Goal: Navigation & Orientation: Find specific page/section

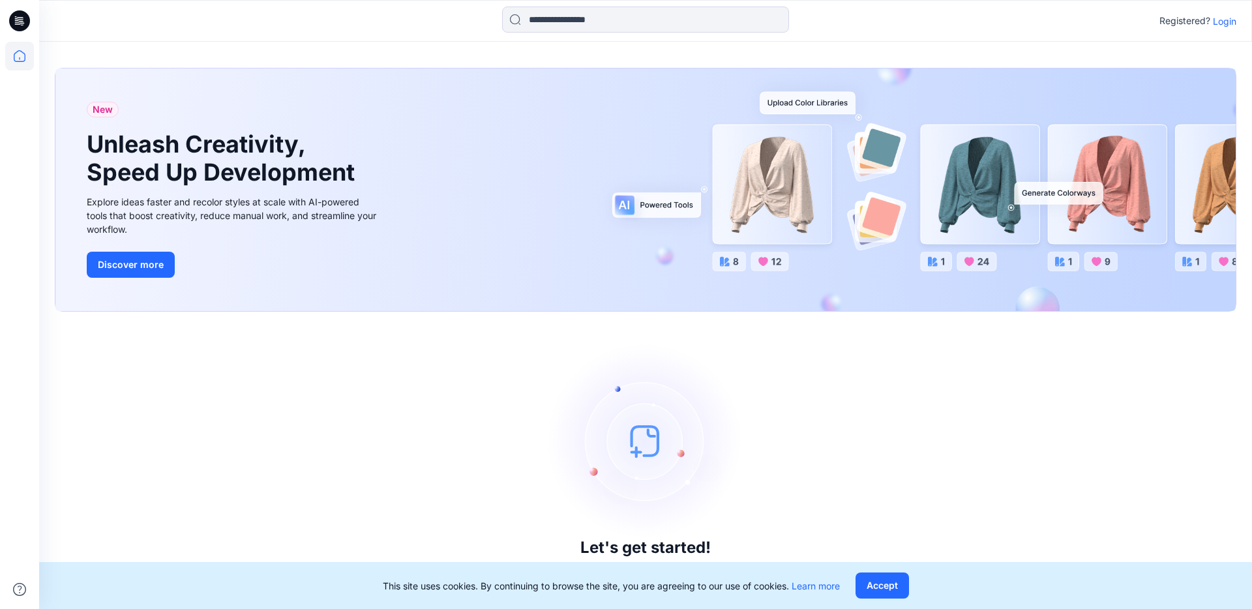
click at [1233, 23] on p "Login" at bounding box center [1224, 21] width 23 height 14
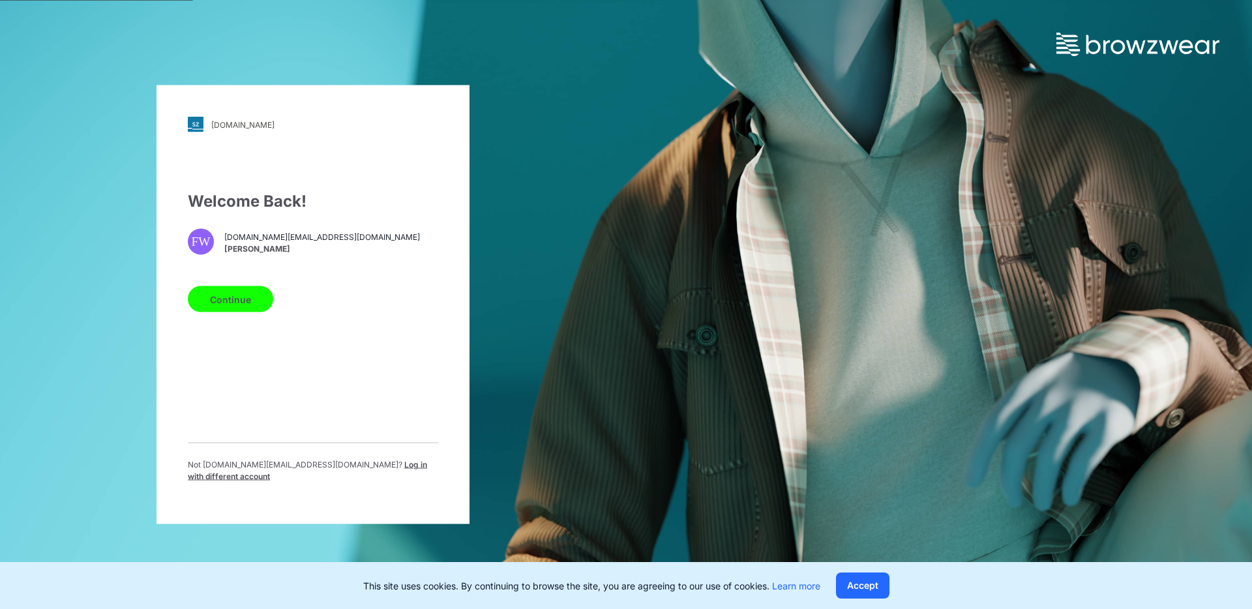
click at [262, 307] on button "Continue" at bounding box center [230, 299] width 85 height 26
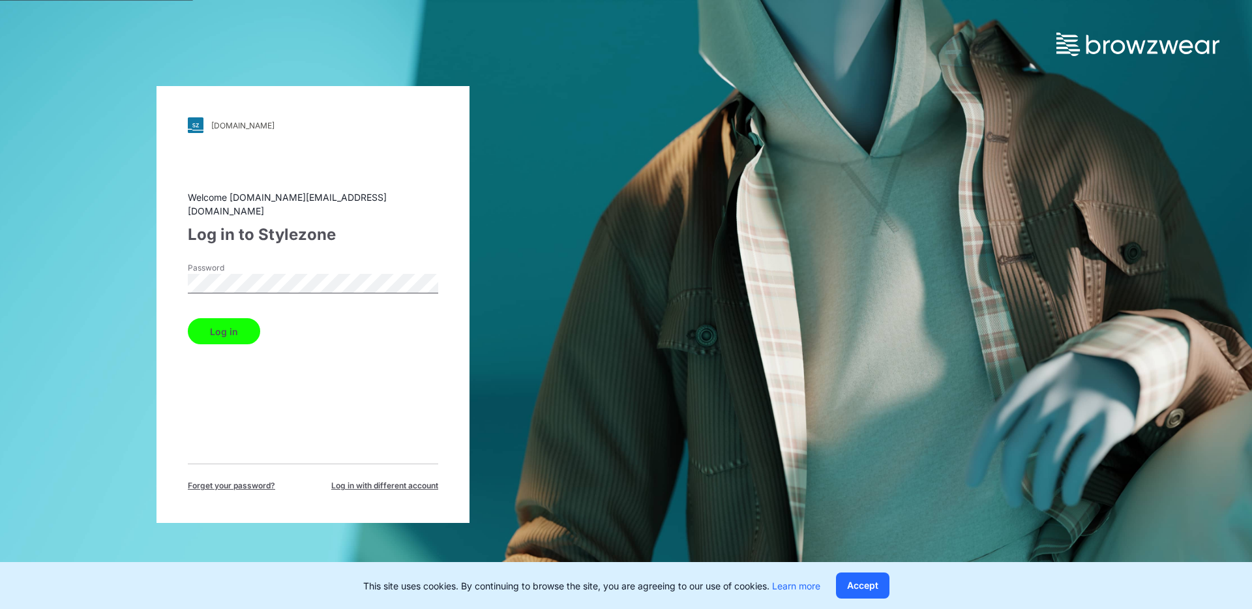
click at [229, 325] on button "Log in" at bounding box center [224, 331] width 72 height 26
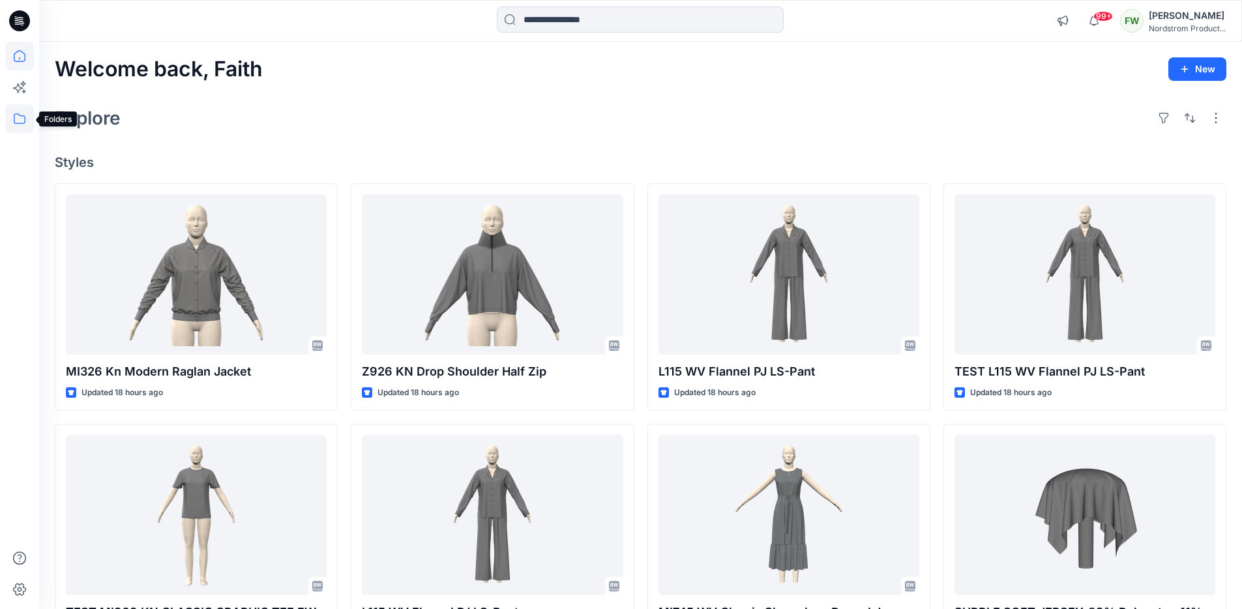
click at [24, 124] on icon at bounding box center [19, 118] width 29 height 29
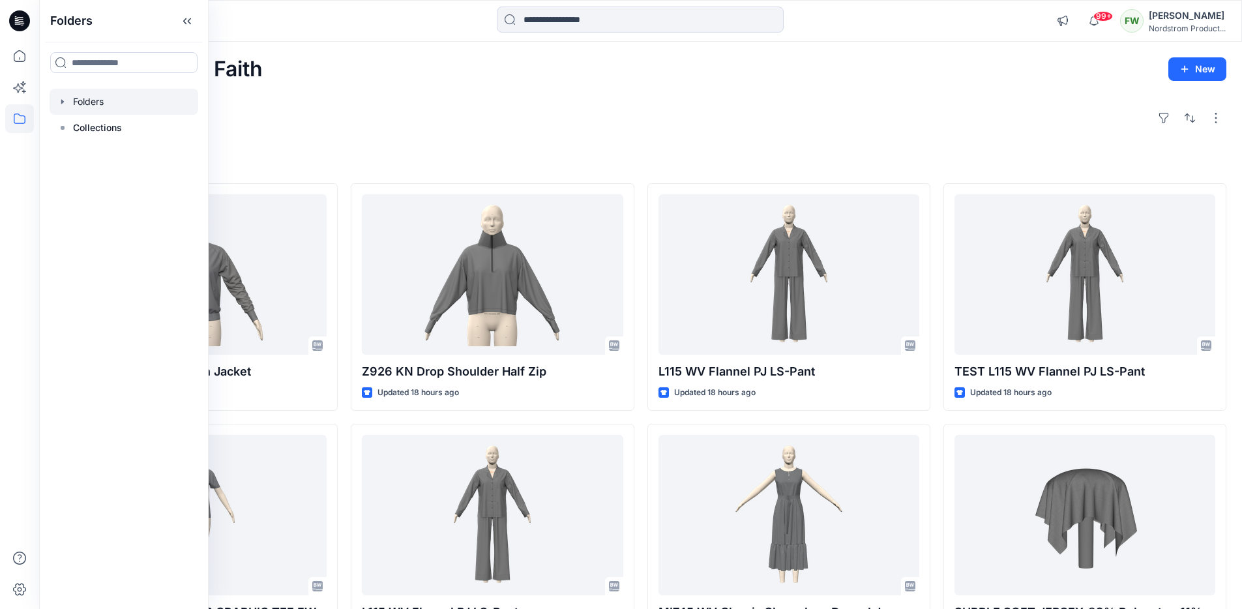
click at [81, 100] on div at bounding box center [124, 102] width 149 height 26
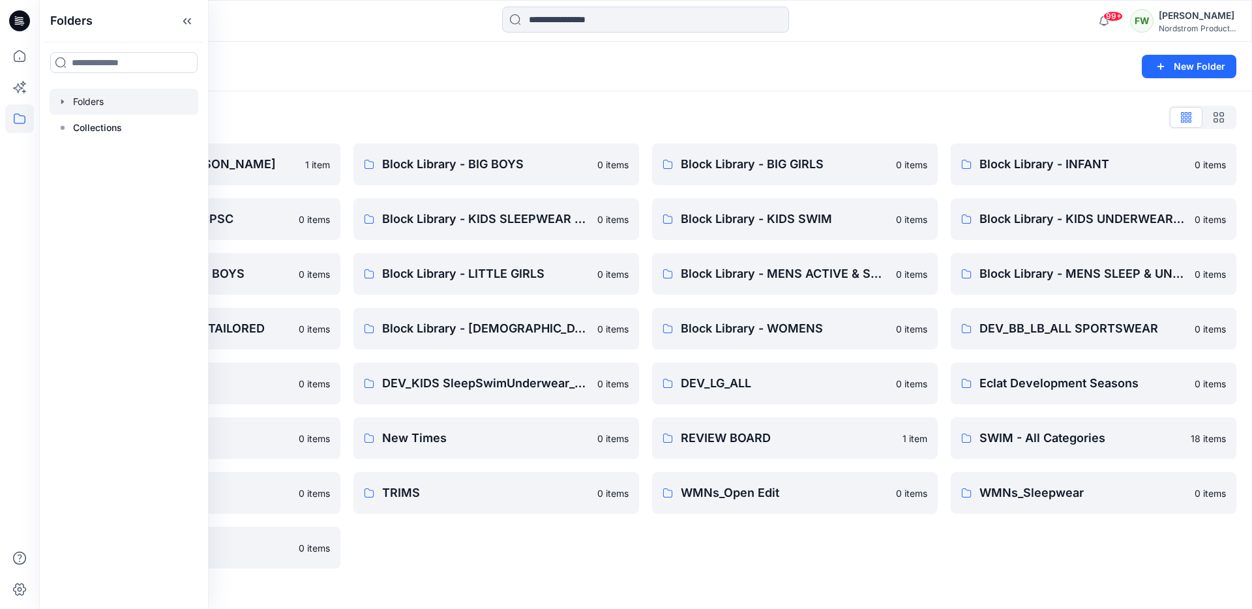
click at [65, 100] on icon "button" at bounding box center [62, 102] width 10 height 10
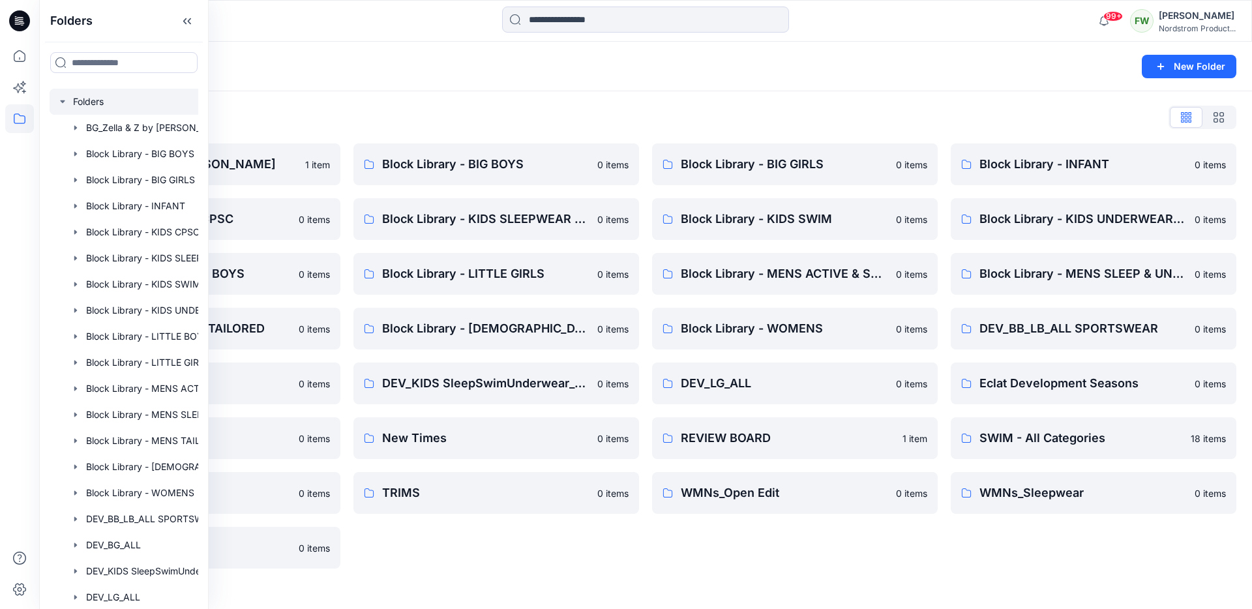
click at [278, 89] on div "Folders New Folder" at bounding box center [645, 67] width 1213 height 50
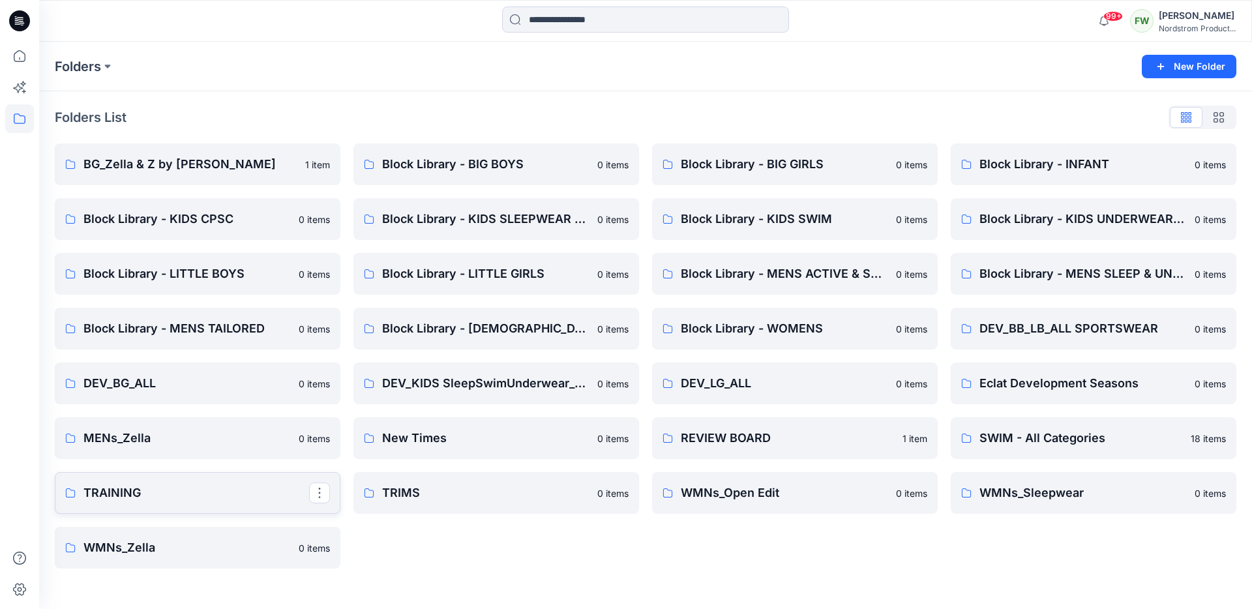
click at [187, 487] on p "TRAINING" at bounding box center [196, 493] width 226 height 18
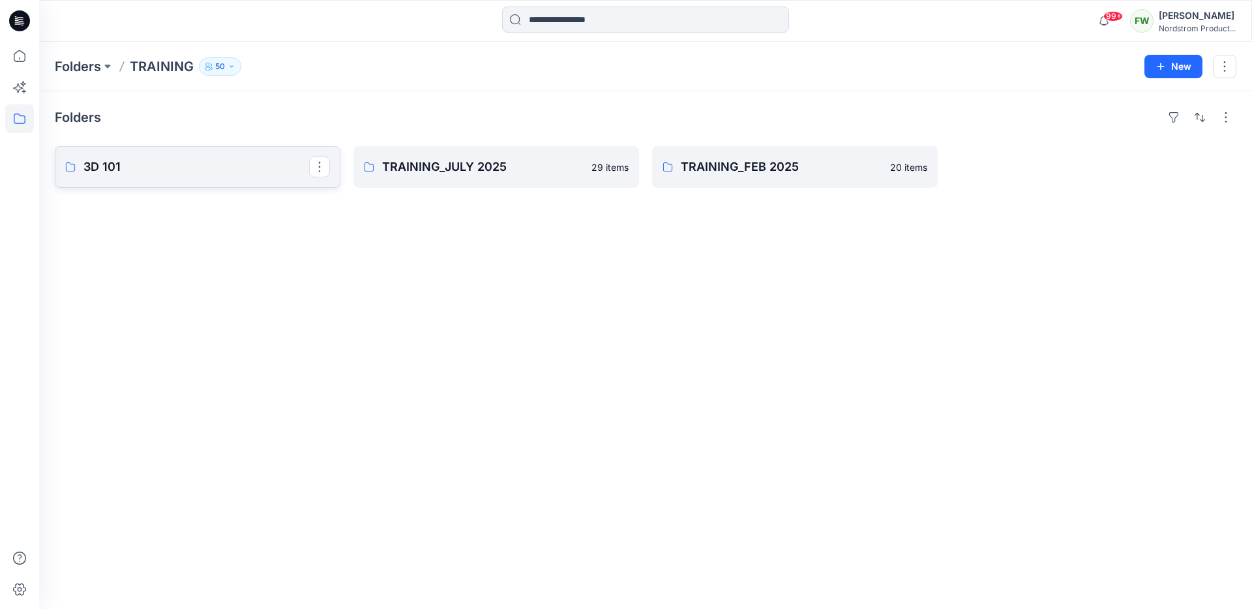
click at [159, 155] on link "3D 101" at bounding box center [198, 167] width 286 height 42
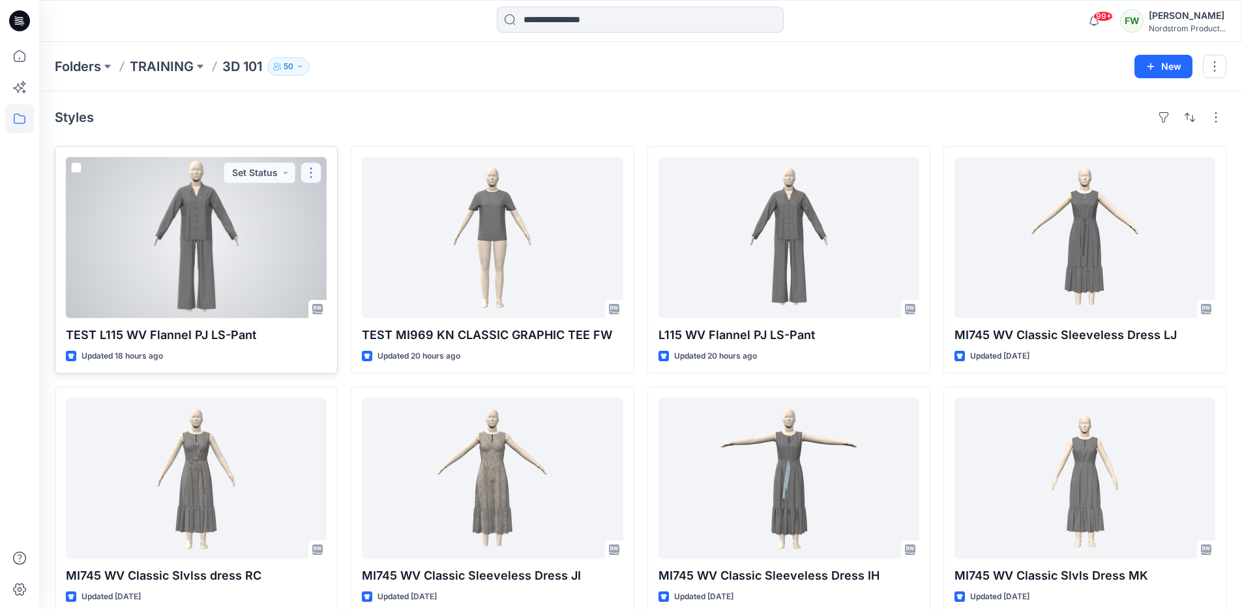
click at [319, 177] on button "button" at bounding box center [311, 172] width 21 height 21
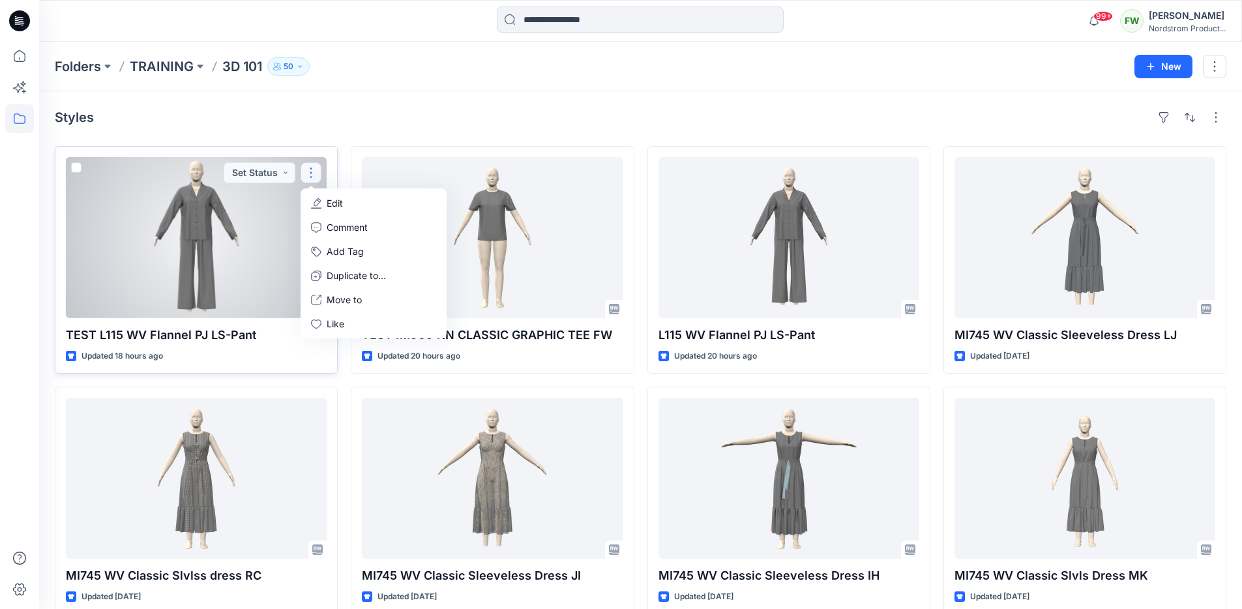
click at [241, 295] on div at bounding box center [196, 237] width 261 height 161
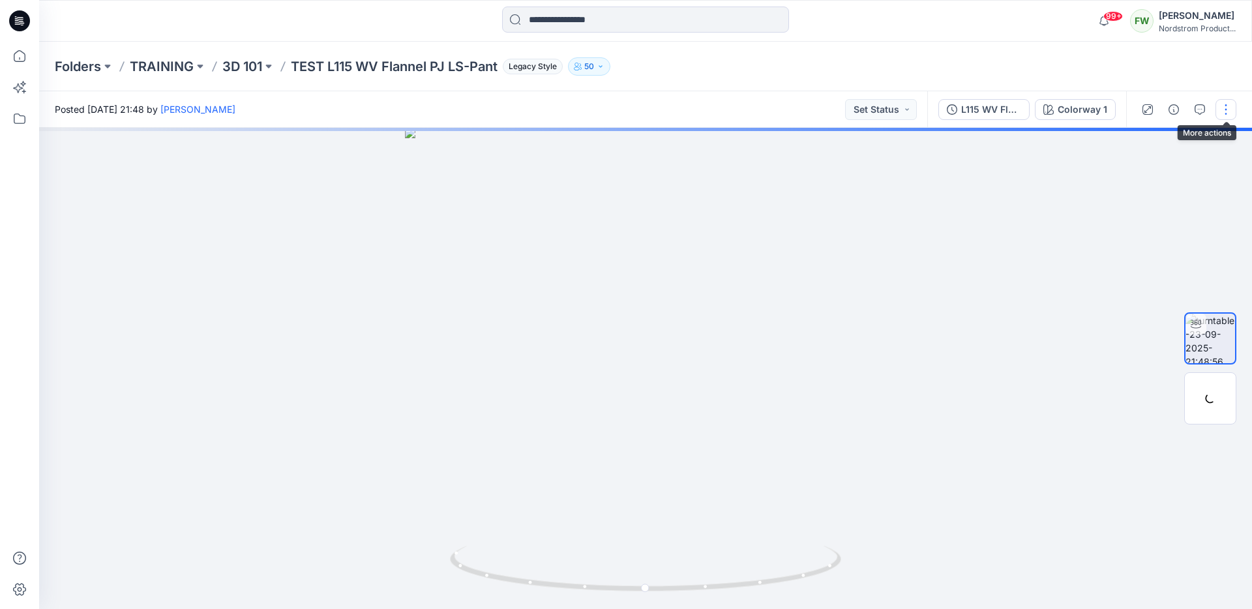
click at [1229, 106] on button "button" at bounding box center [1226, 109] width 21 height 21
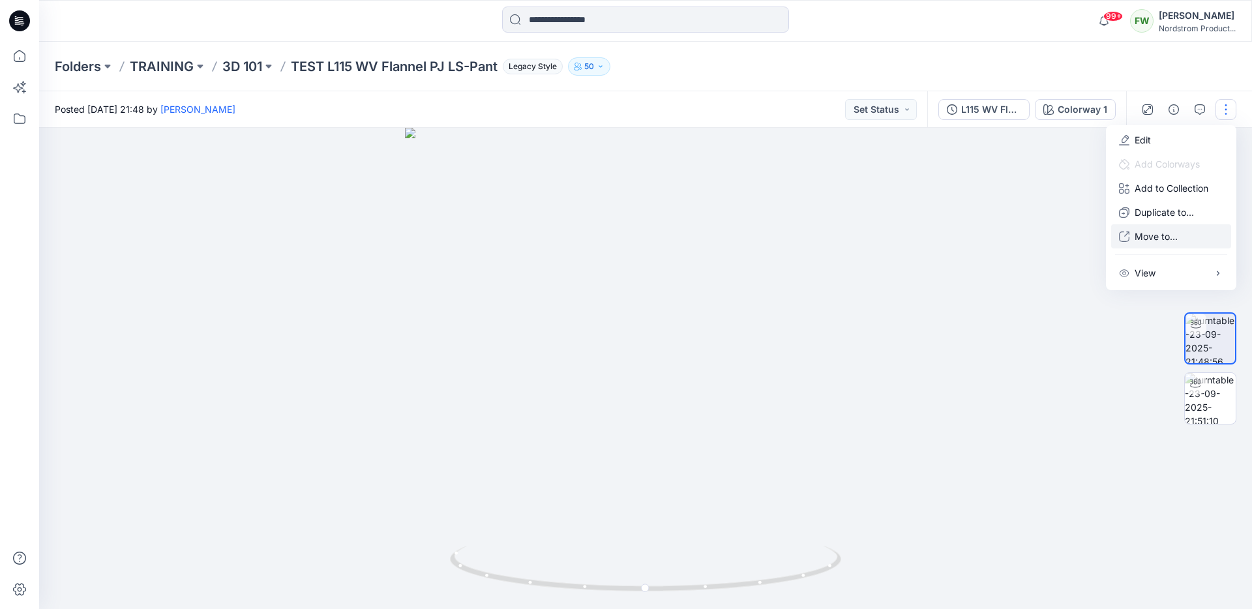
click at [1192, 244] on button "Move to..." at bounding box center [1171, 236] width 120 height 24
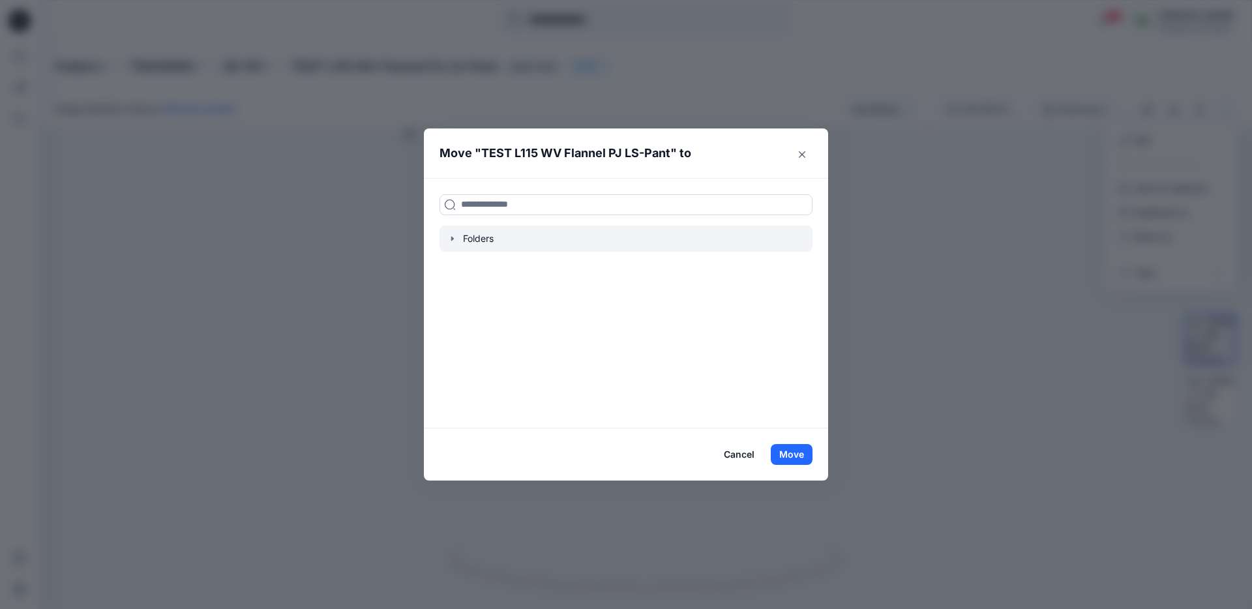
click at [488, 243] on div at bounding box center [626, 239] width 373 height 26
click at [455, 235] on icon "button" at bounding box center [452, 238] width 10 height 10
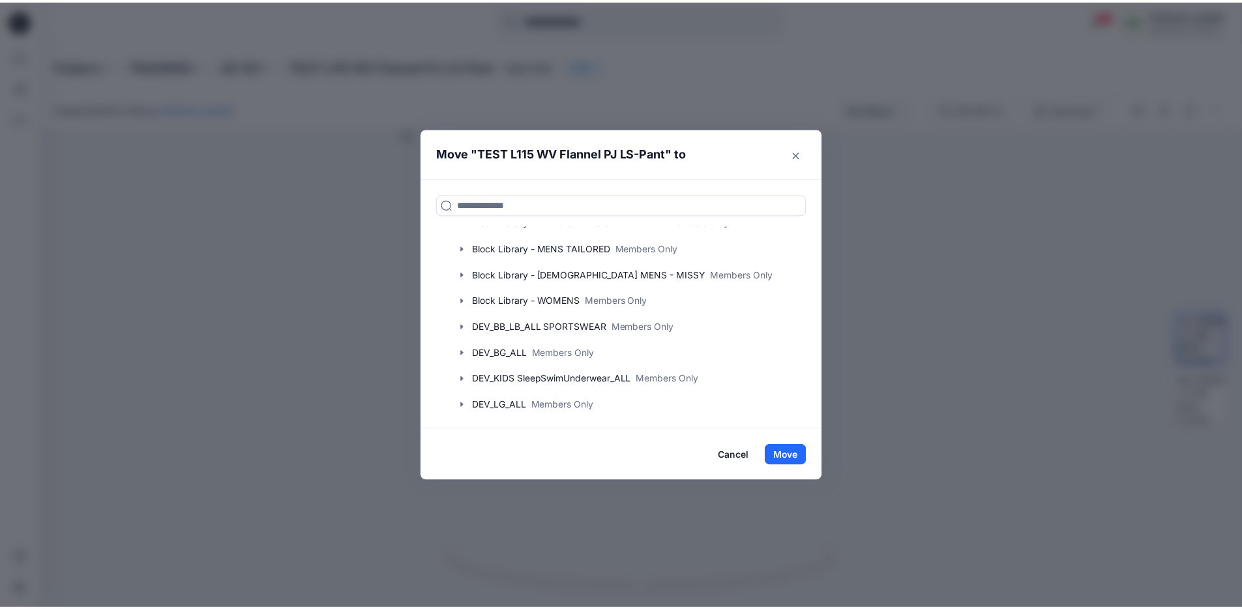
scroll to position [543, 0]
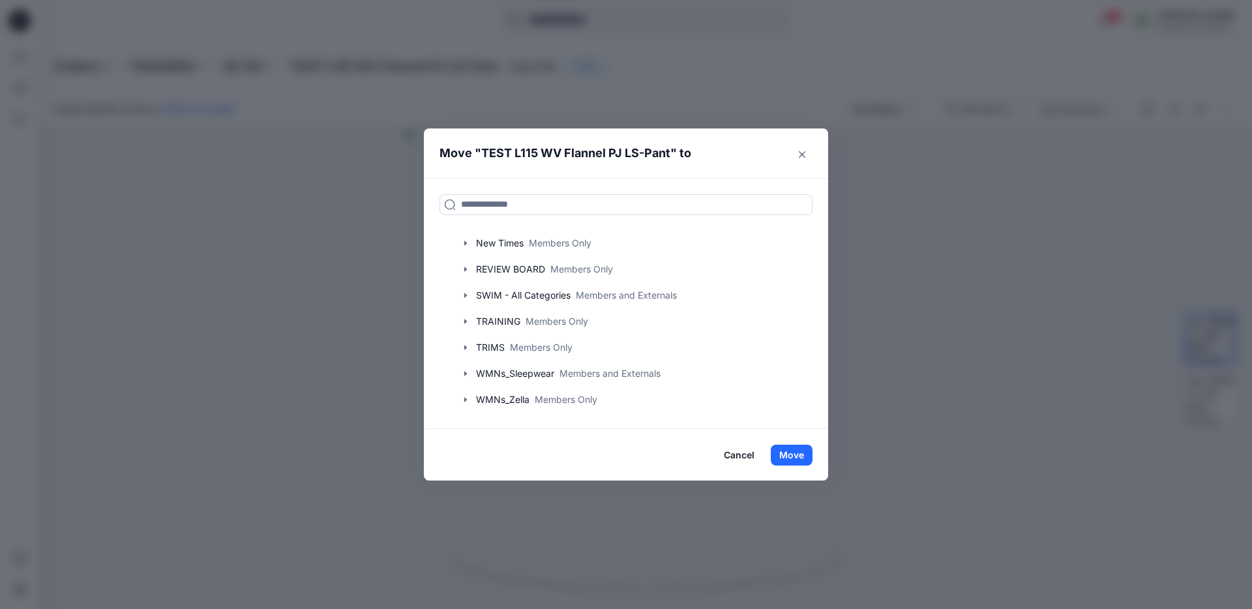
click at [737, 453] on button "Cancel" at bounding box center [739, 455] width 48 height 21
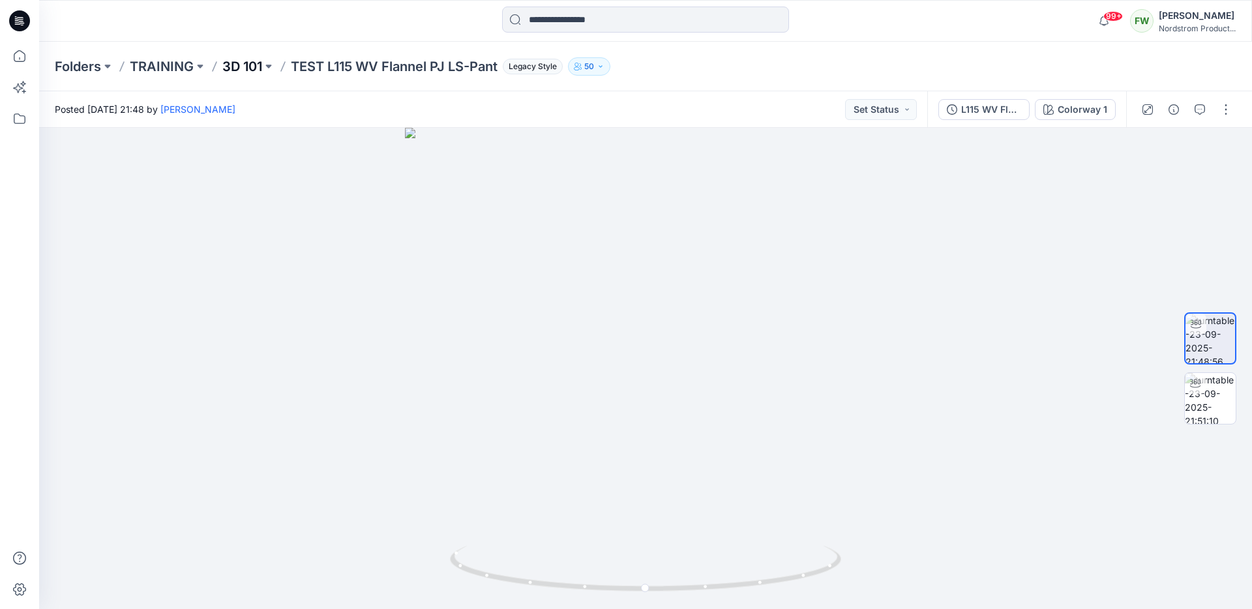
click at [262, 70] on p "3D 101" at bounding box center [242, 66] width 40 height 18
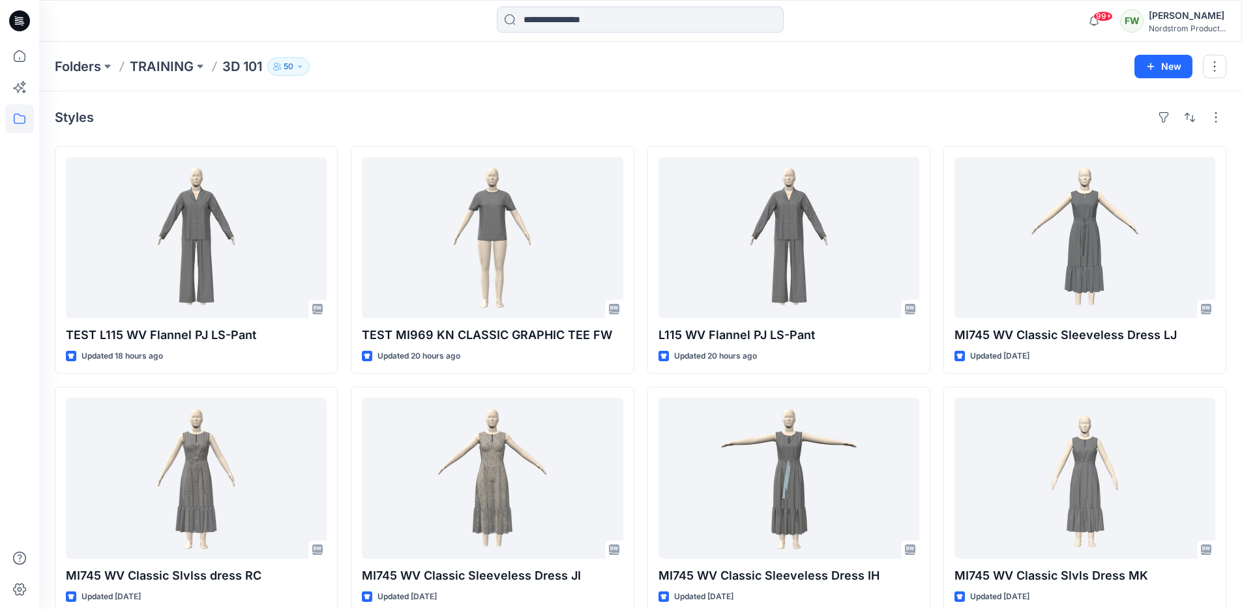
click at [286, 64] on p "50" at bounding box center [289, 66] width 10 height 14
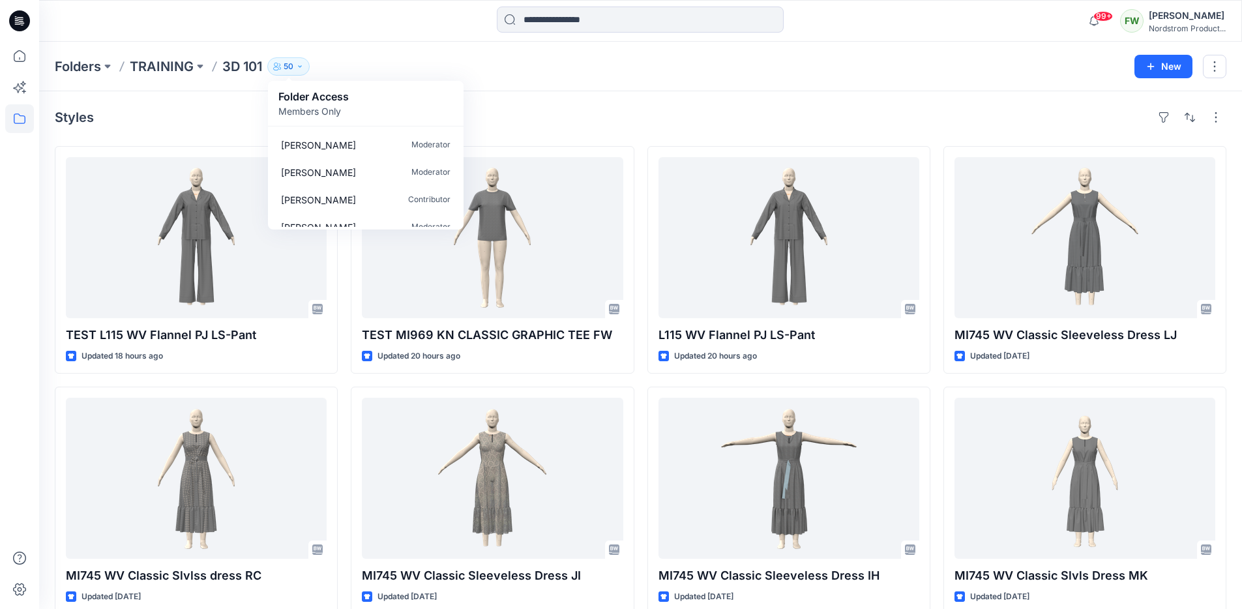
click at [626, 104] on div "Styles TEST L115 WV Flannel PJ LS-Pant Updated 18 hours ago MI745 WV Classic Sl…" at bounding box center [640, 504] width 1203 height 827
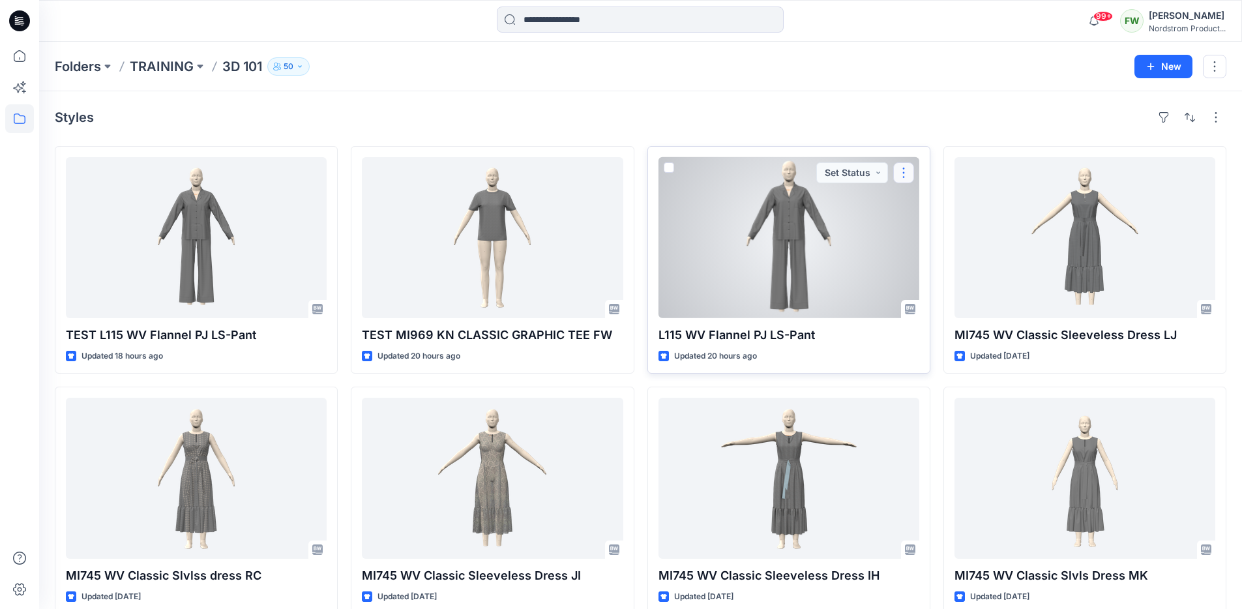
click at [896, 173] on button "button" at bounding box center [904, 172] width 21 height 21
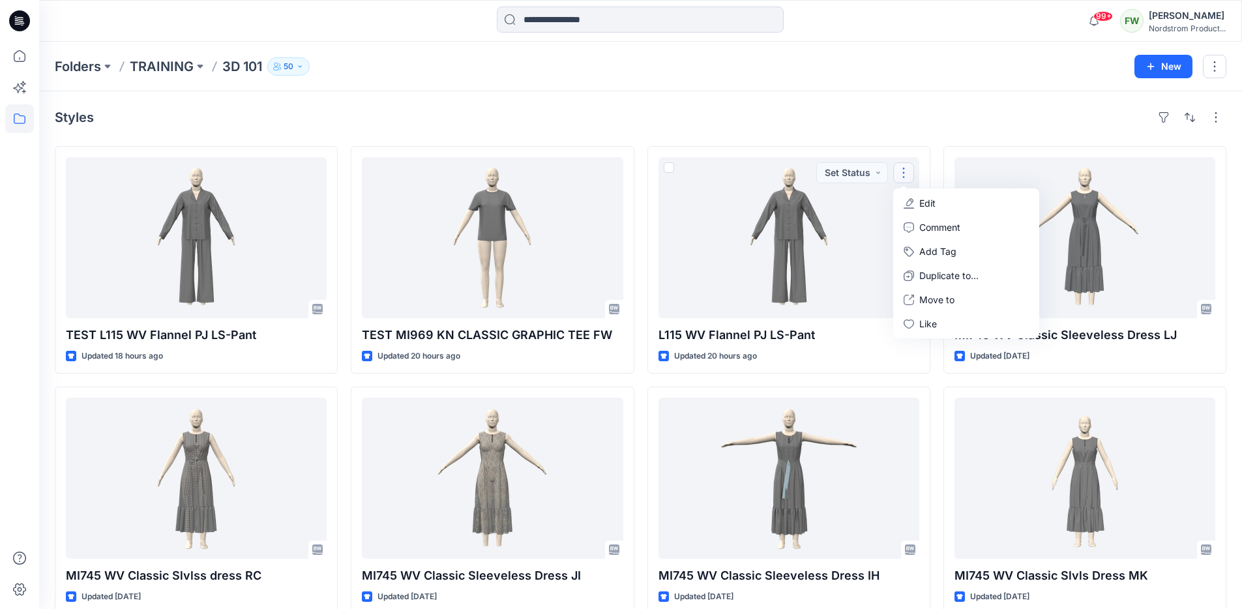
click at [736, 109] on div "Styles" at bounding box center [641, 117] width 1172 height 21
